Goal: Transaction & Acquisition: Purchase product/service

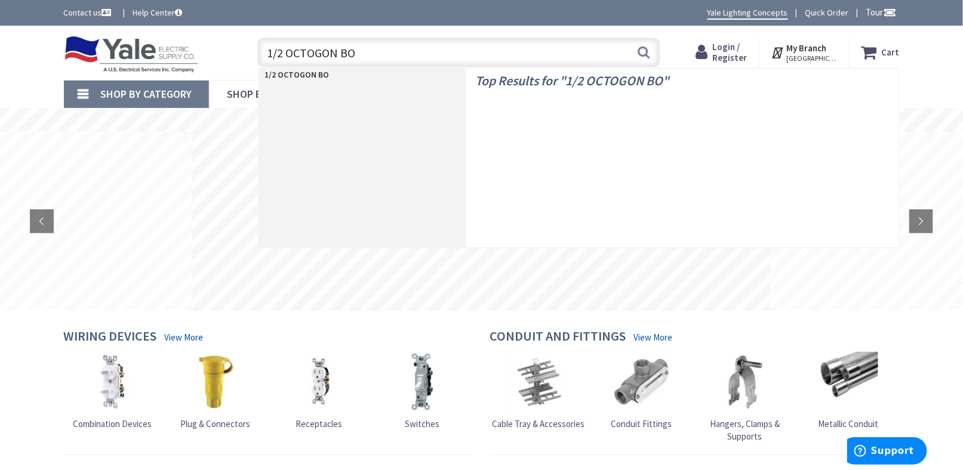
type input "1/2 OCTOGON BOX"
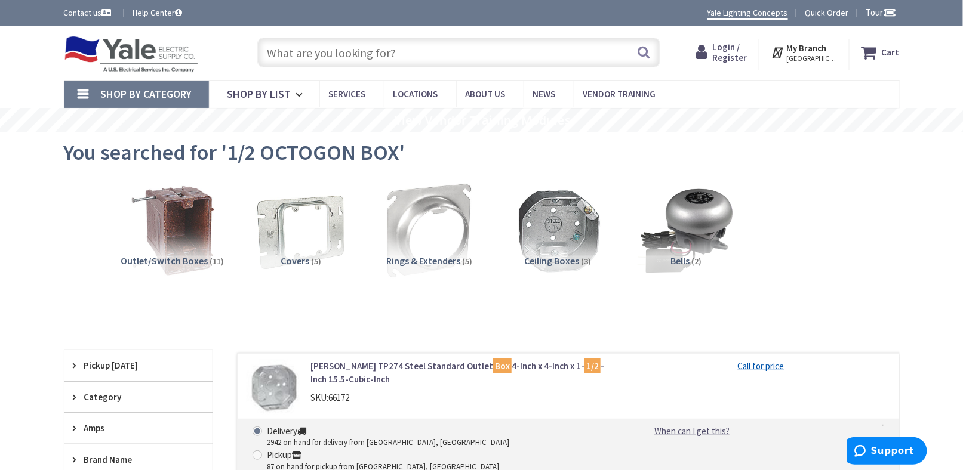
click at [159, 58] on img at bounding box center [131, 54] width 135 height 37
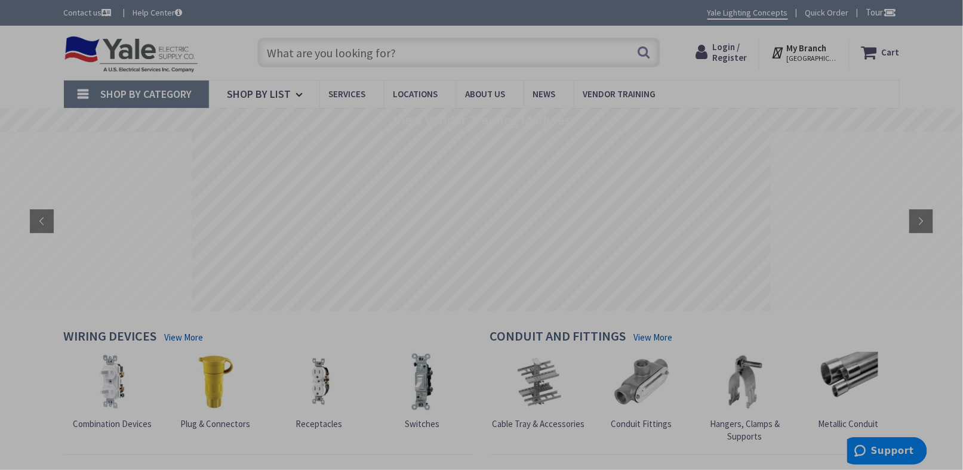
click at [23, 83] on div "Shop By Category Conduit and Fittings Cable Tray & Accessories Cable Trays Cabl…" at bounding box center [481, 94] width 963 height 28
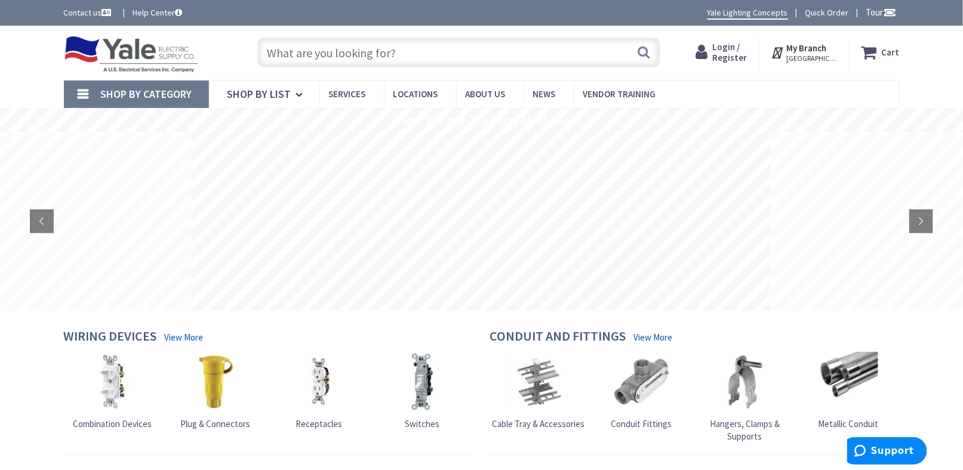
click at [319, 57] on input "text" at bounding box center [458, 53] width 403 height 30
